Goal: Transaction & Acquisition: Purchase product/service

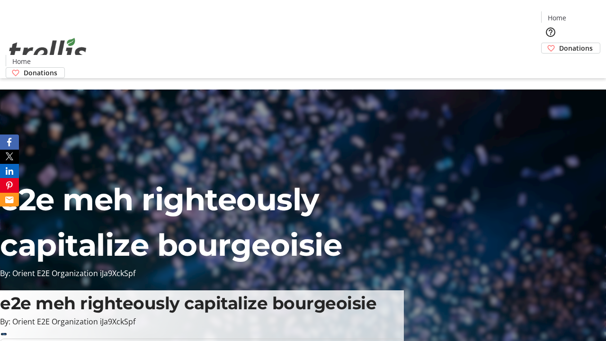
click at [559, 43] on span "Donations" at bounding box center [576, 48] width 34 height 10
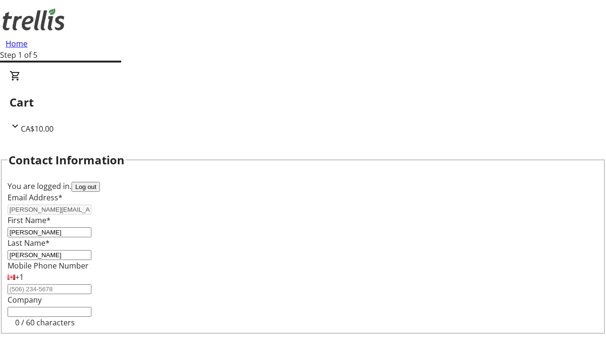
scroll to position [127, 0]
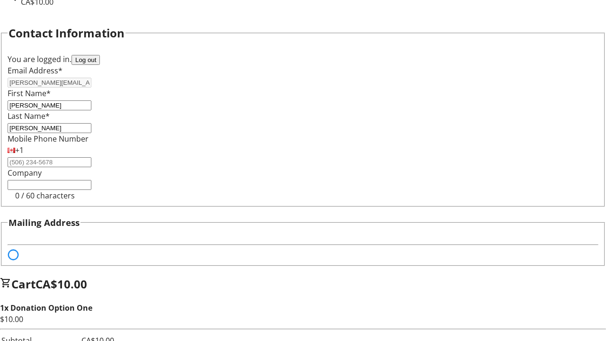
select select "BC"
select select "CA"
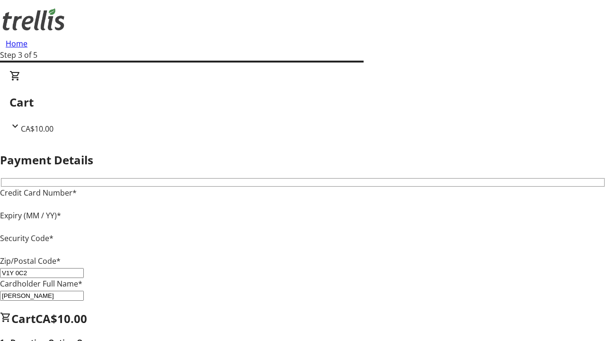
type input "V1Y 0C2"
